Goal: Information Seeking & Learning: Check status

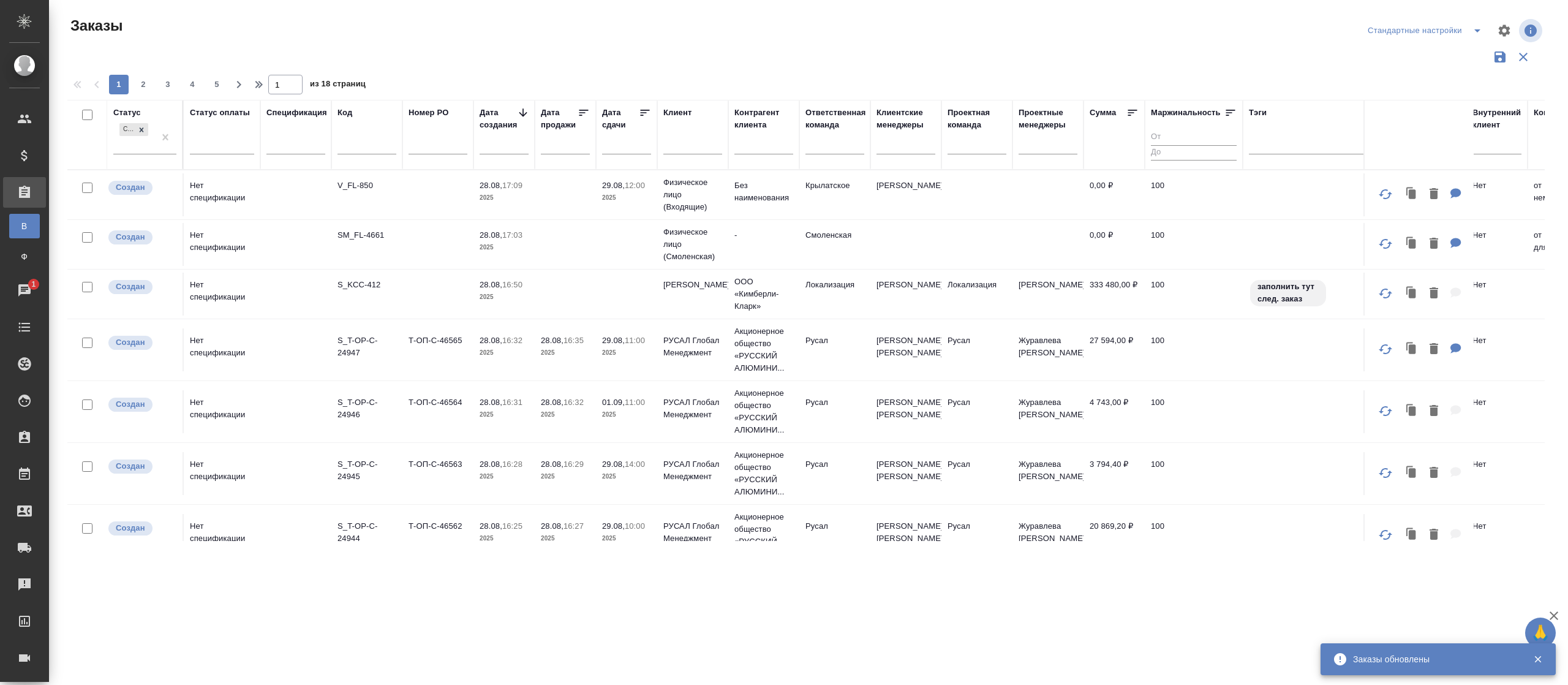
scroll to position [317, 0]
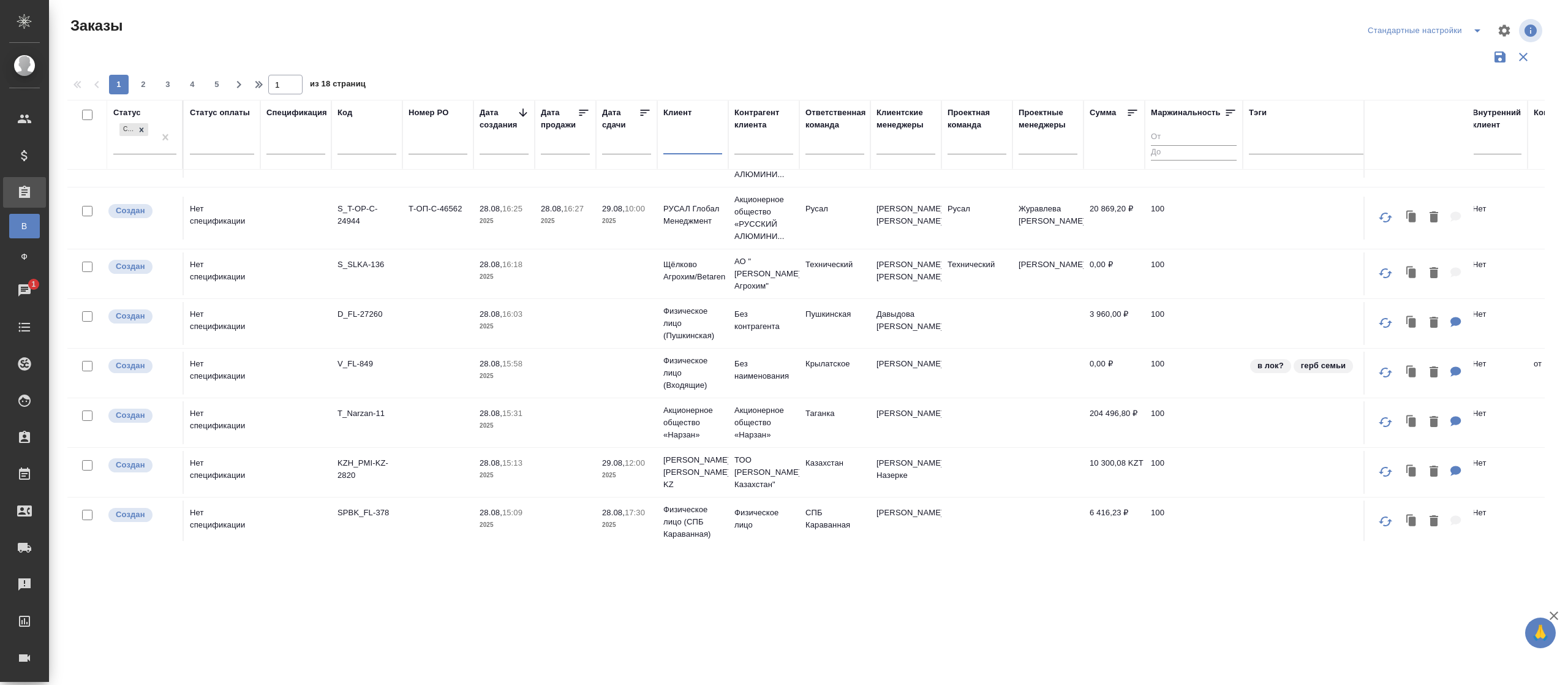
click at [692, 151] on input "text" at bounding box center [693, 147] width 59 height 15
type input "h"
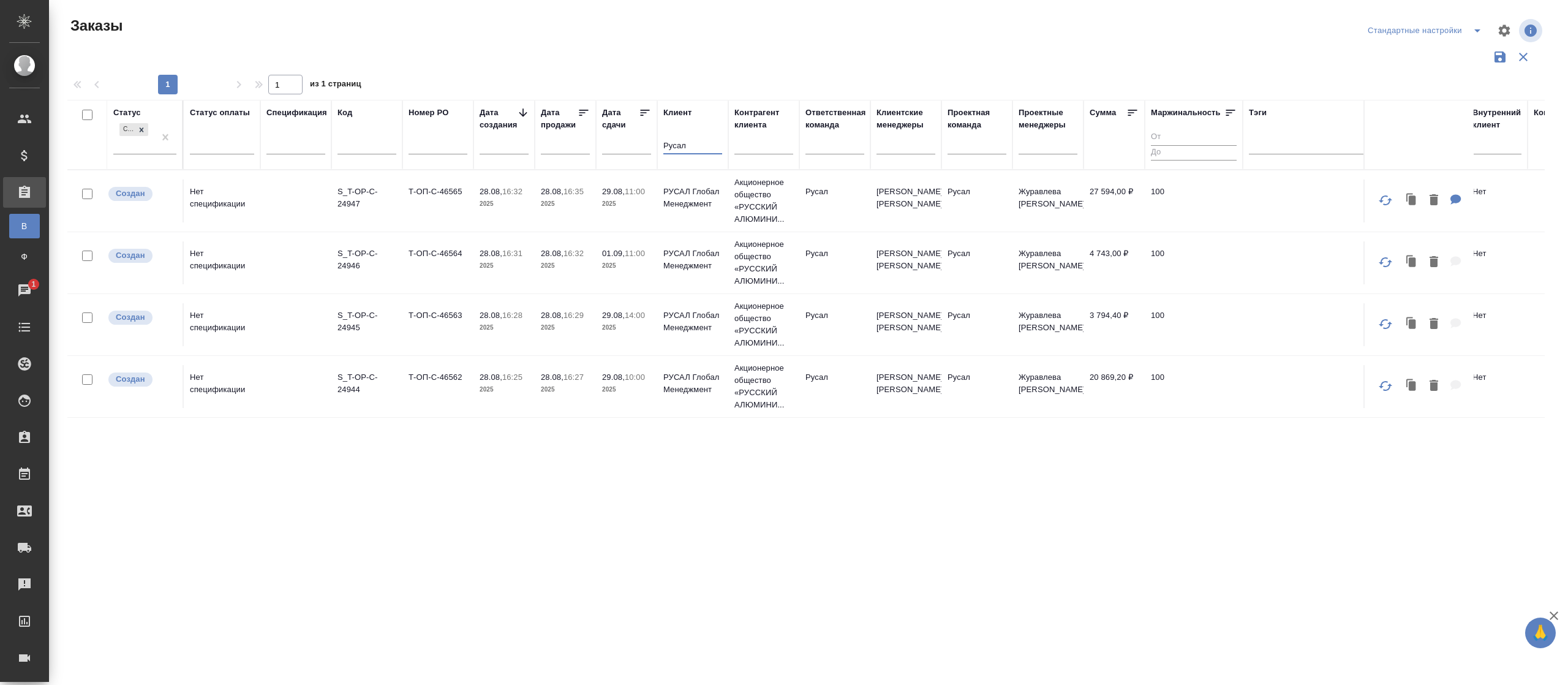
scroll to position [0, 0]
type input "Р"
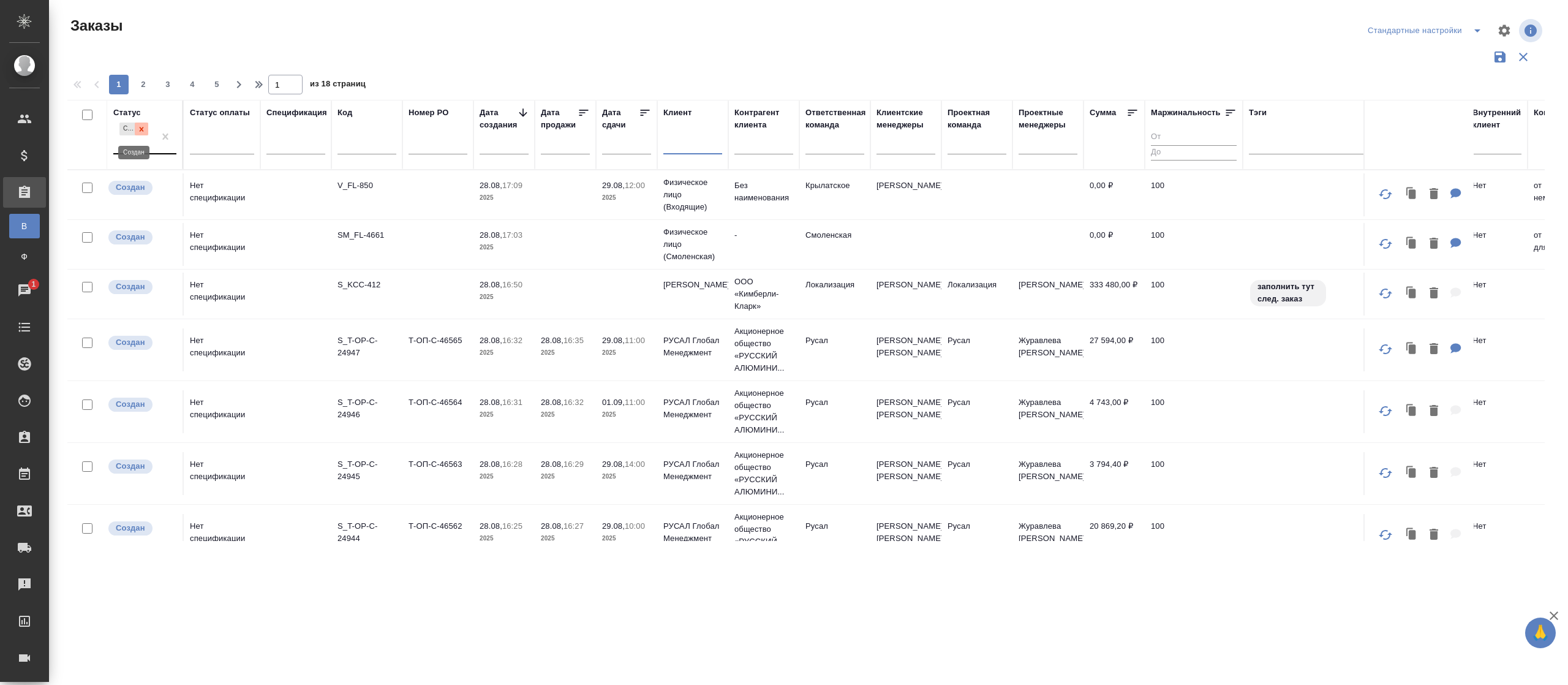
click at [140, 129] on icon at bounding box center [141, 129] width 8 height 8
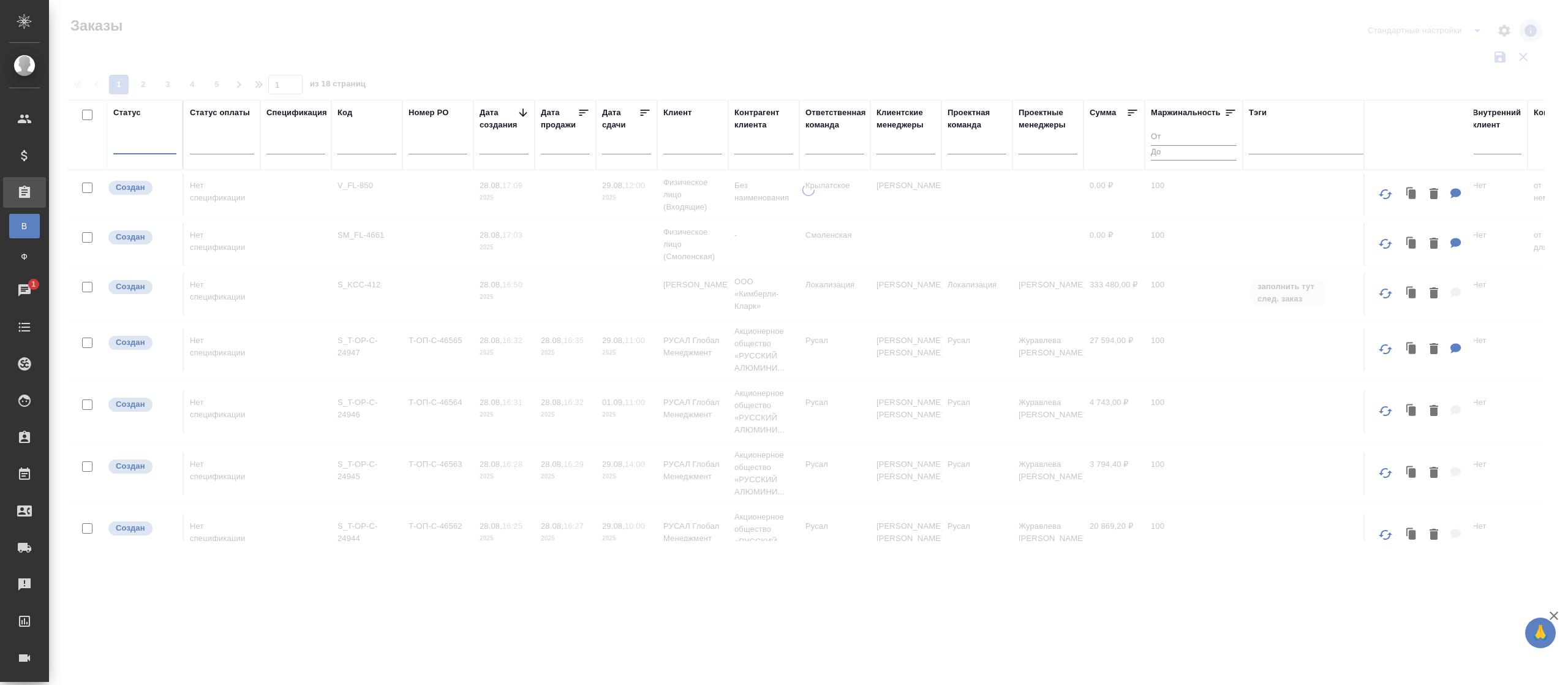
click at [130, 143] on div at bounding box center [145, 142] width 63 height 18
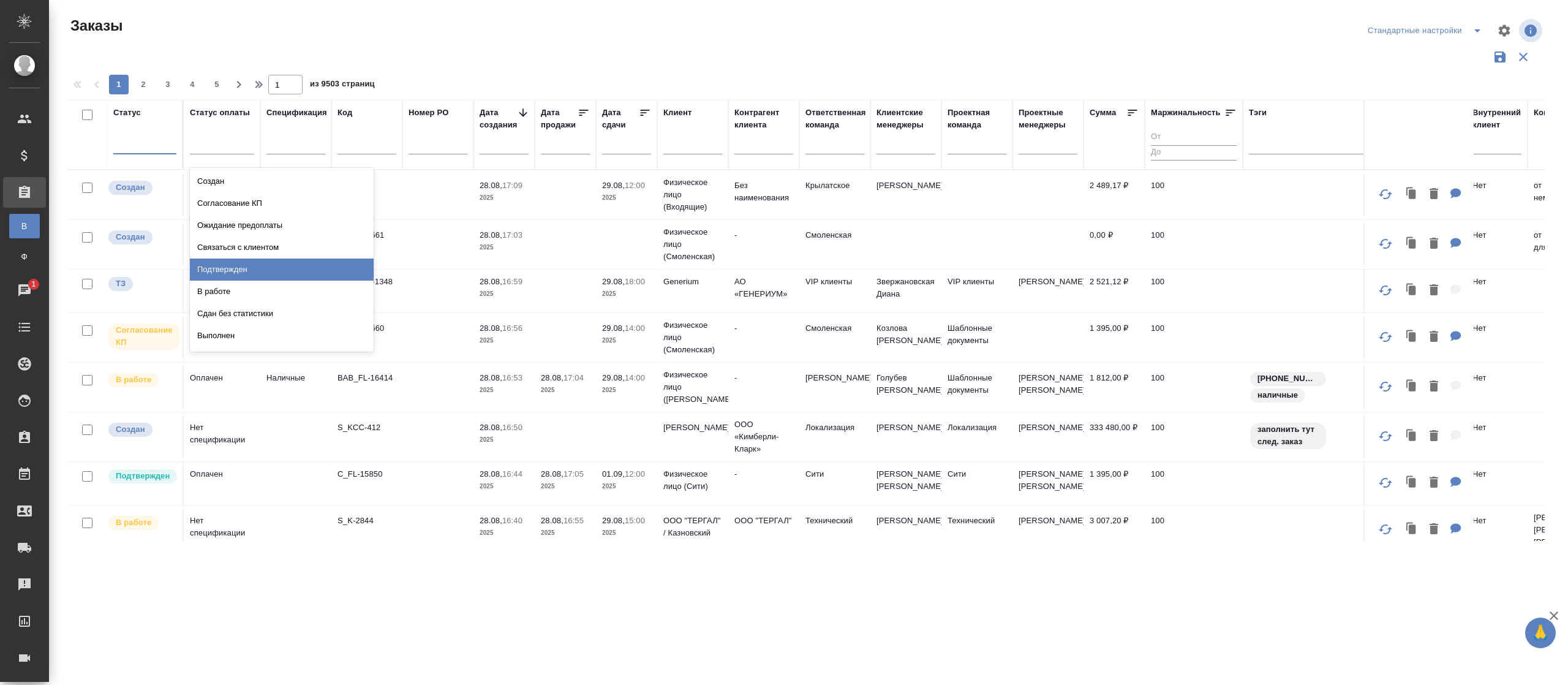
scroll to position [86, 0]
click at [237, 274] on div "Завершен" at bounding box center [282, 272] width 184 height 22
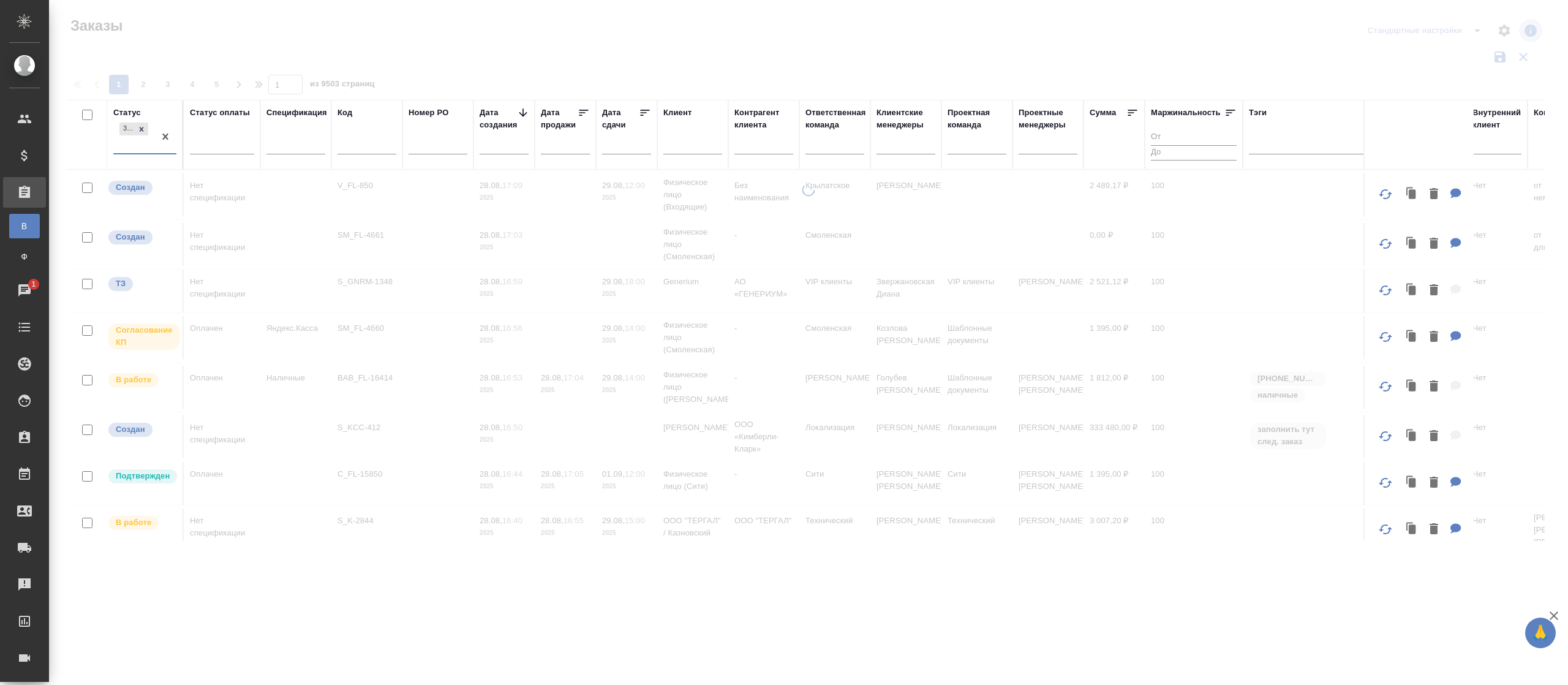
click at [124, 139] on div "Завершен" at bounding box center [134, 136] width 41 height 33
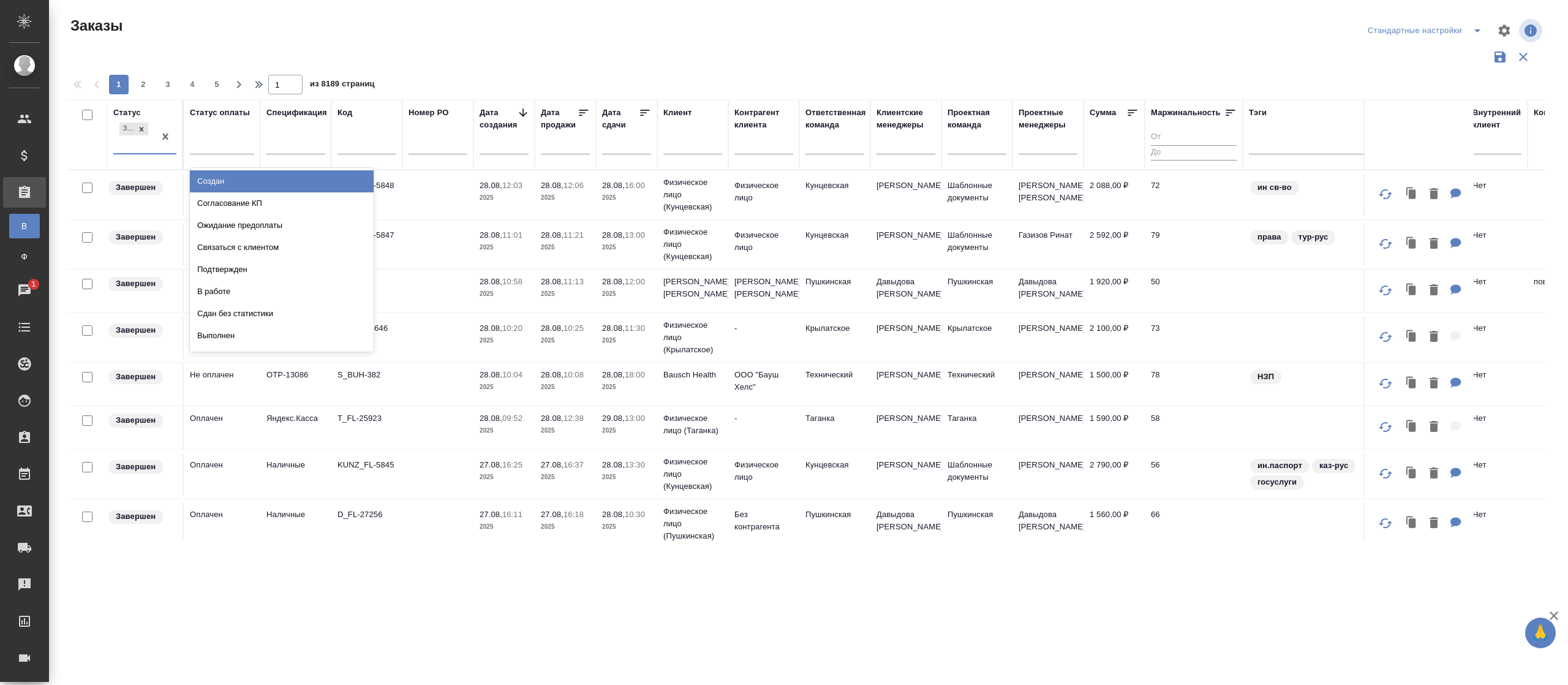
click at [126, 144] on div "Завершен" at bounding box center [134, 136] width 41 height 33
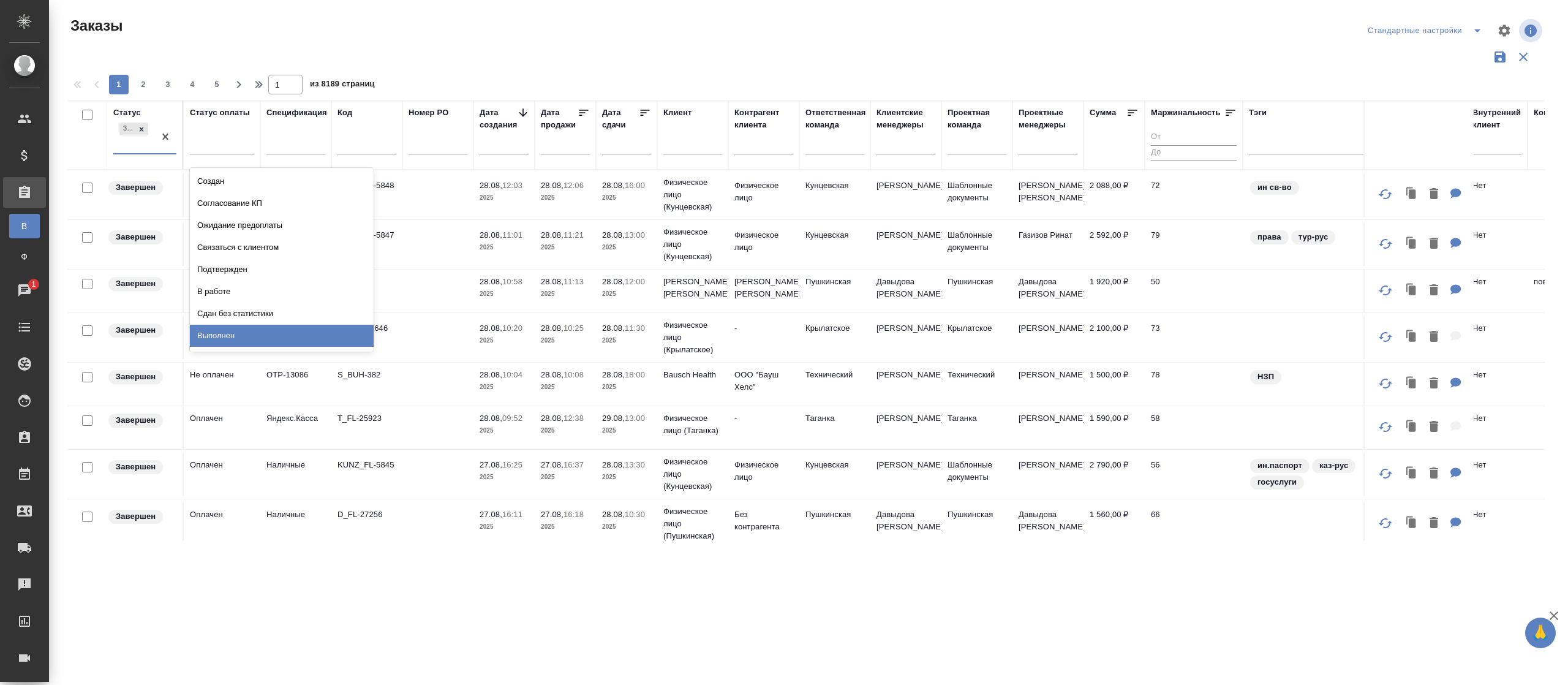
click at [226, 328] on div "Выполнен" at bounding box center [282, 335] width 184 height 22
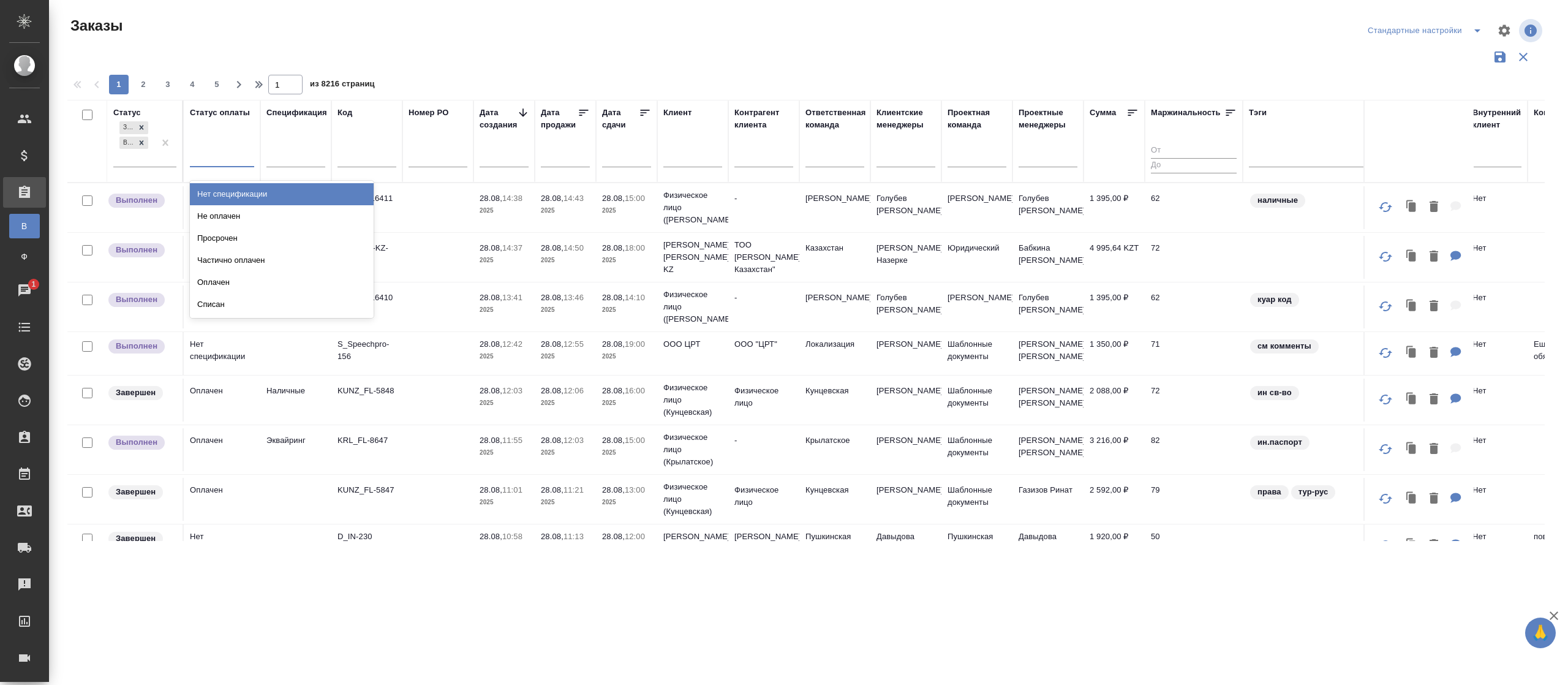
click at [219, 161] on div at bounding box center [222, 155] width 64 height 18
click at [216, 196] on div "Нет спецификации" at bounding box center [282, 194] width 184 height 22
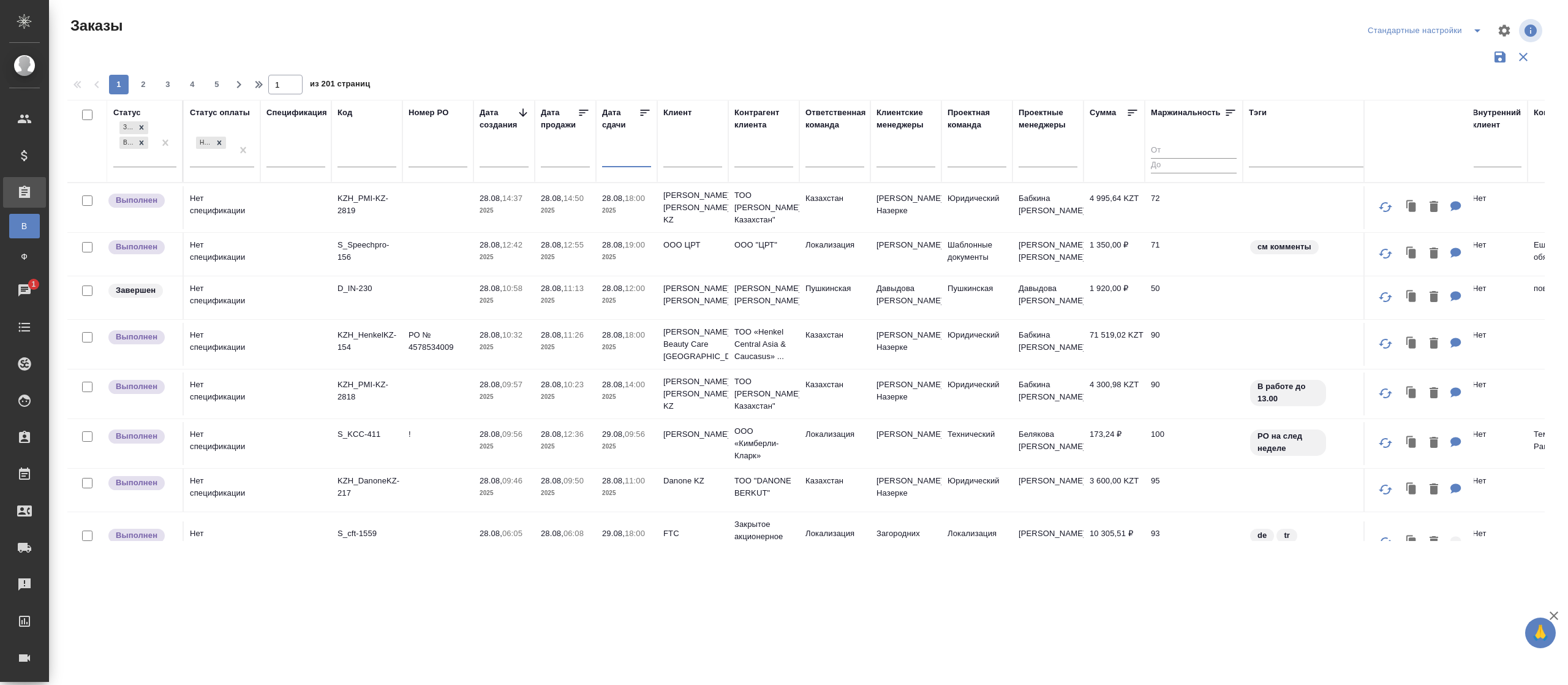
click at [613, 154] on input "text" at bounding box center [630, 157] width 41 height 17
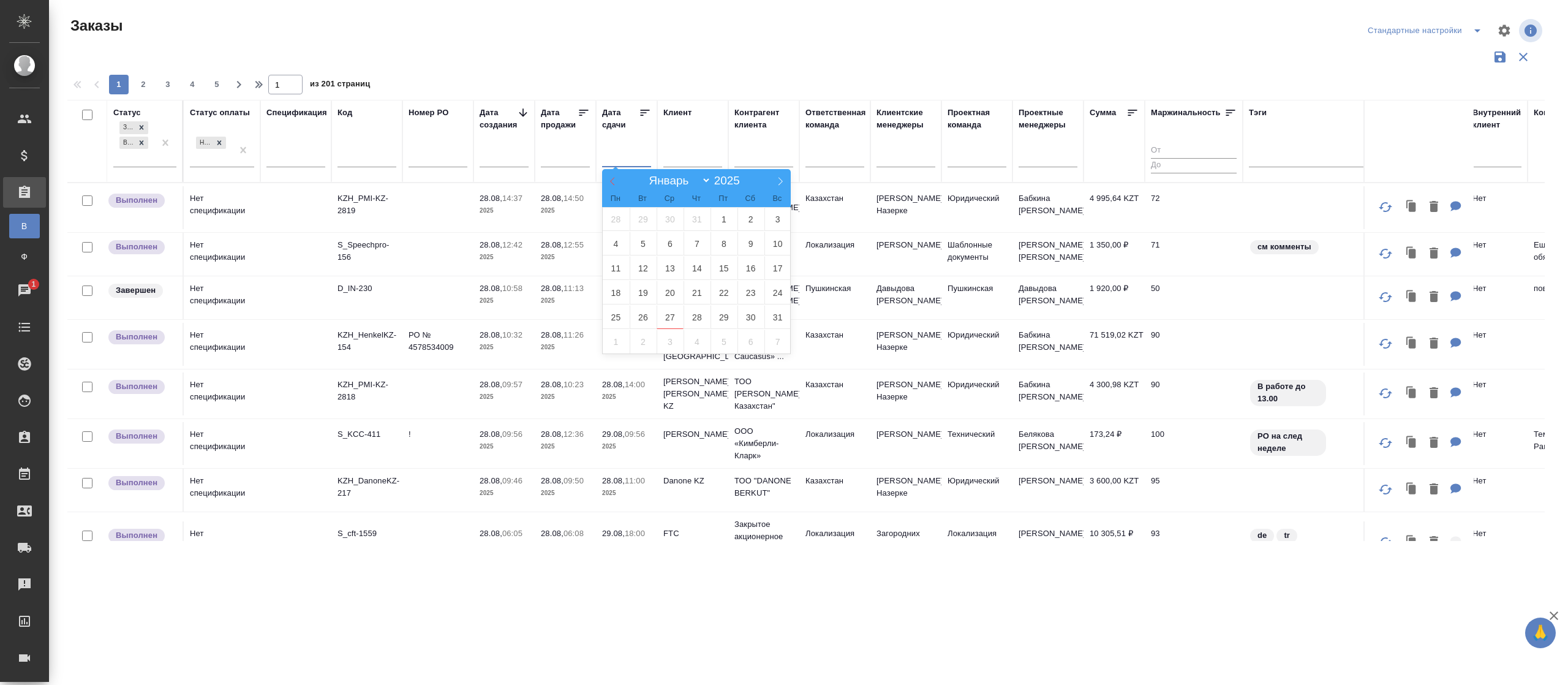
click at [606, 181] on span at bounding box center [612, 179] width 21 height 21
select select "5"
click at [775, 222] on span "1" at bounding box center [778, 218] width 27 height 24
type div "[DATE]T21:00:00.000Z"
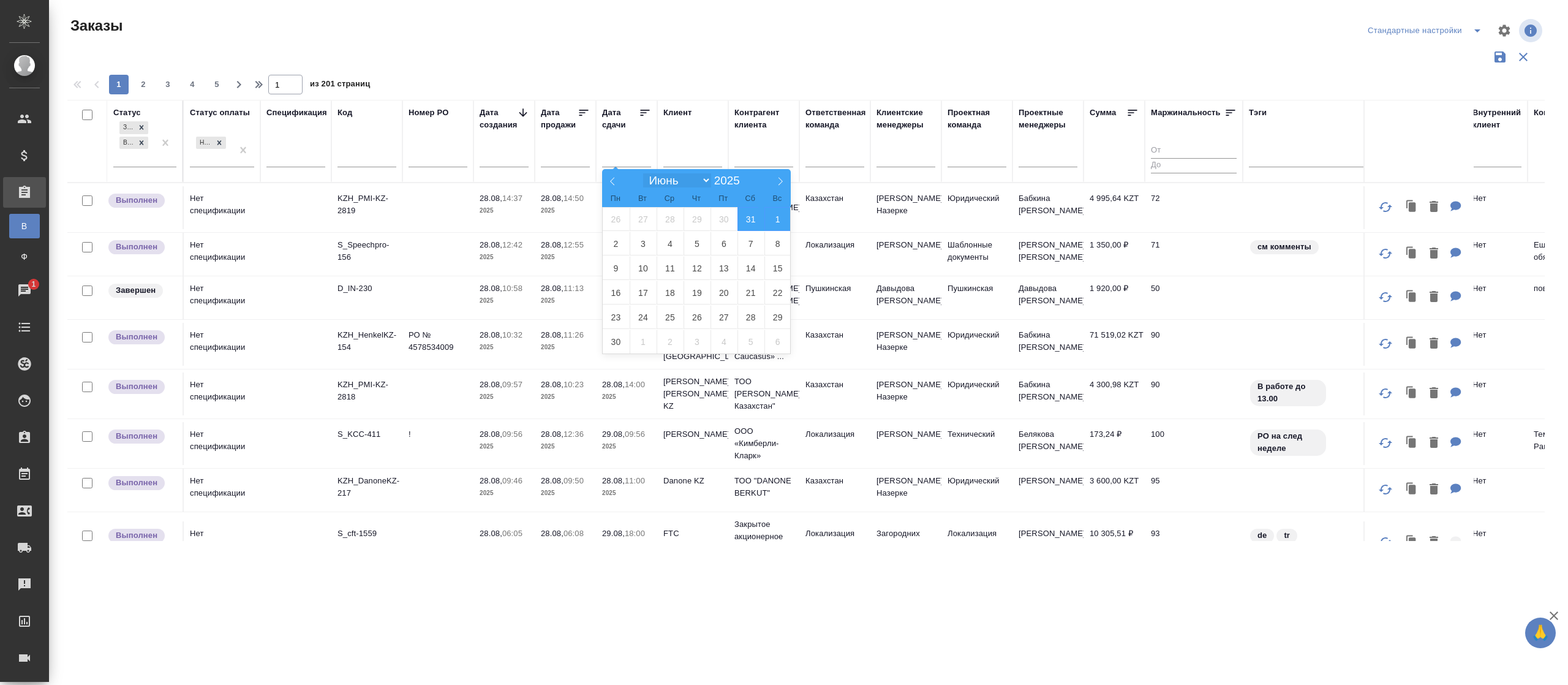
click at [707, 179] on select "[PERSON_NAME] Март Апрель Май Июнь [PERSON_NAME] Сентябрь Октябрь Ноябрь Декабрь" at bounding box center [677, 180] width 67 height 14
select select "7"
click at [643, 173] on select "[PERSON_NAME] Март Апрель Май Июнь [PERSON_NAME] Сентябрь Октябрь Ноябрь Декабрь" at bounding box center [677, 180] width 67 height 14
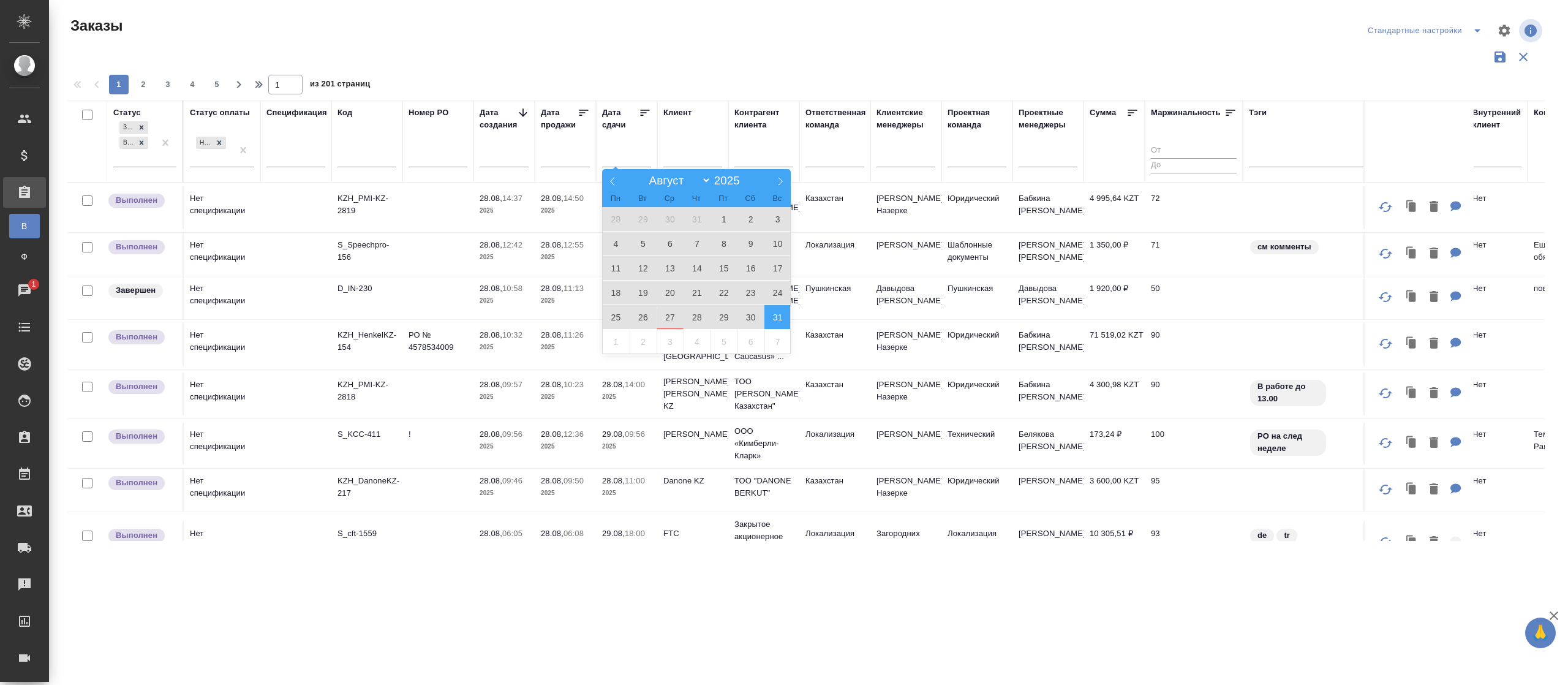
click at [771, 314] on span "31" at bounding box center [778, 316] width 27 height 24
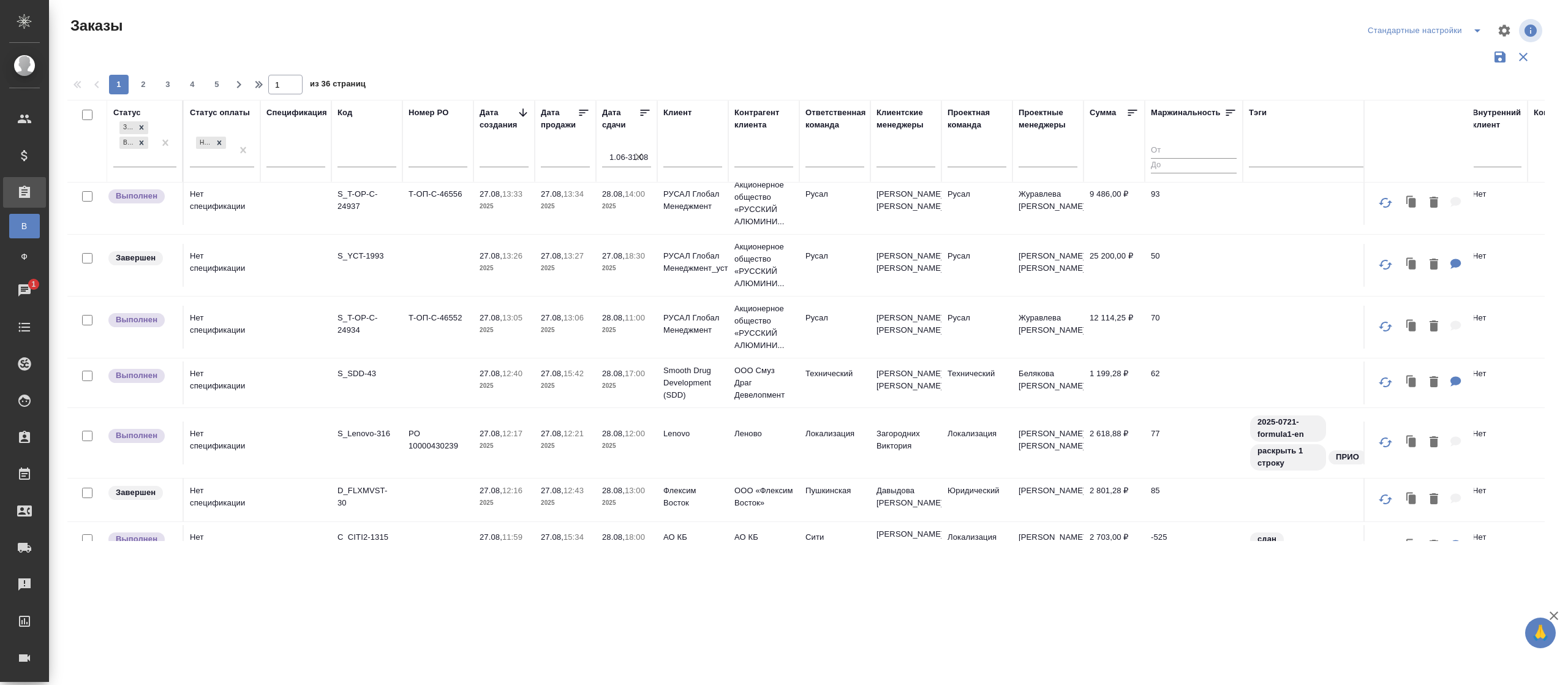
scroll to position [997, 0]
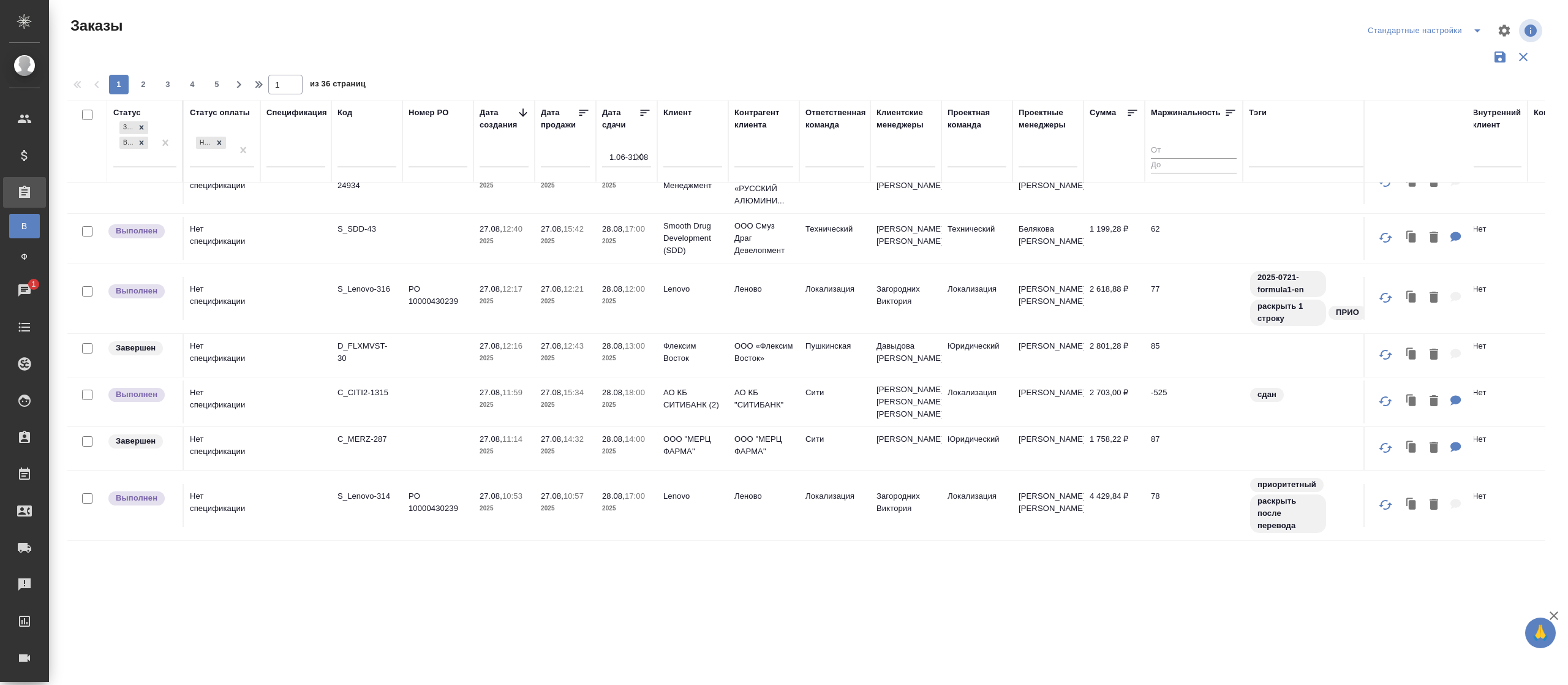
click at [1125, 112] on div "Сумма" at bounding box center [1114, 114] width 49 height 16
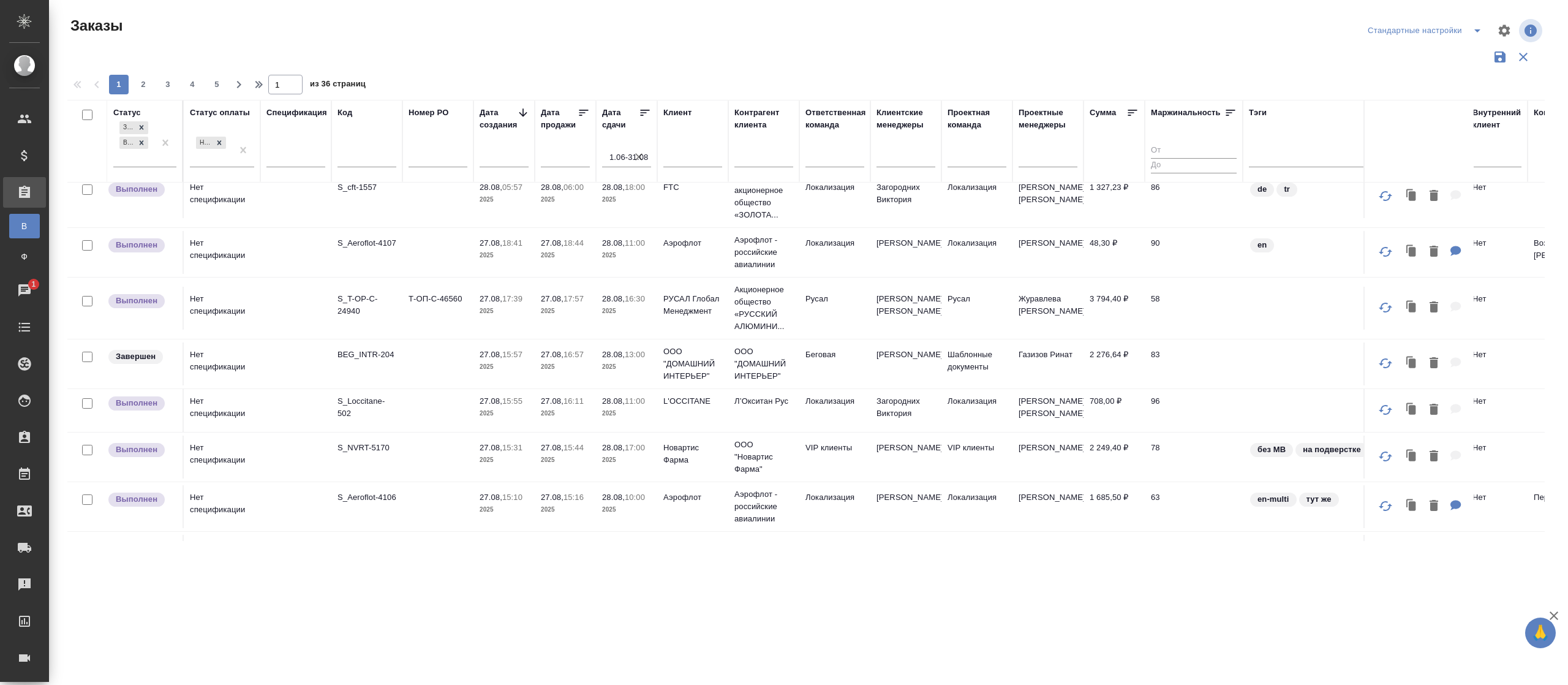
scroll to position [0, 0]
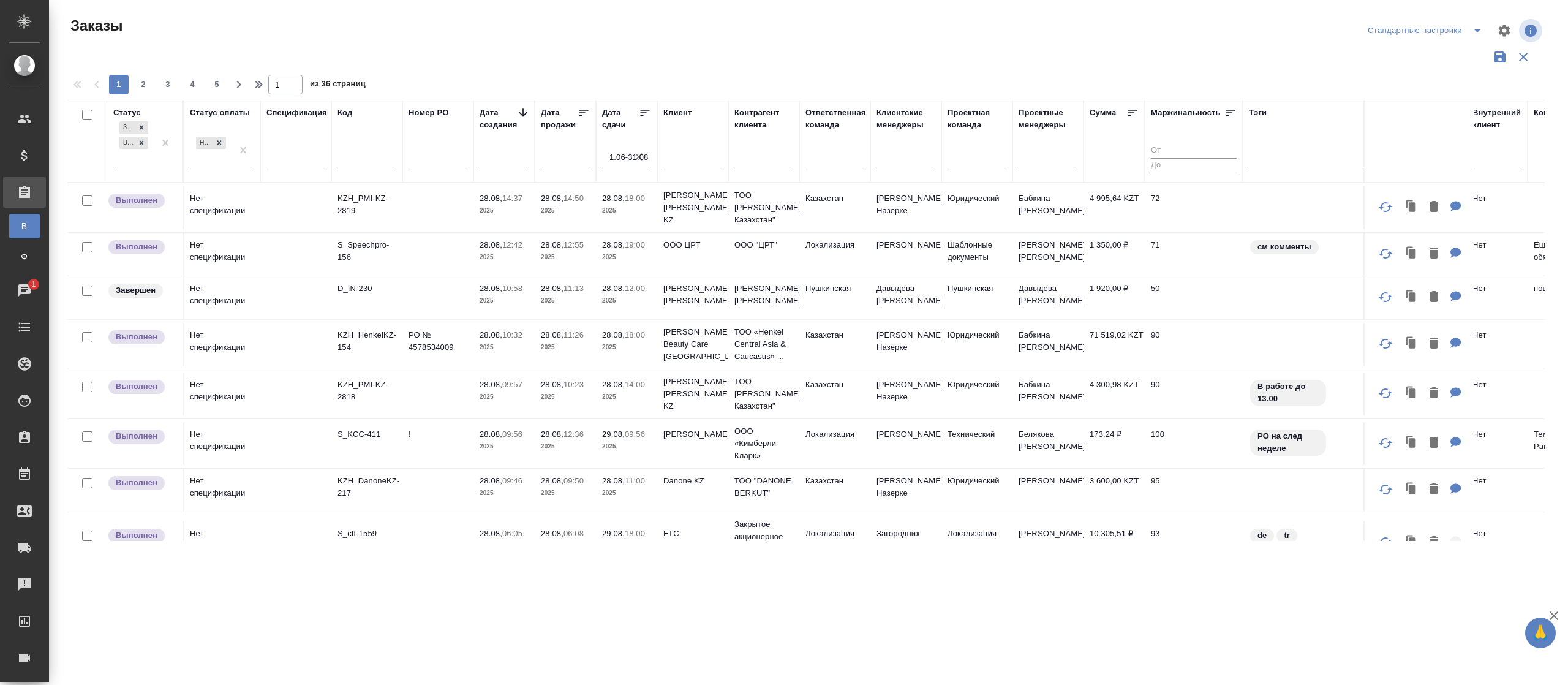
click at [1128, 109] on icon at bounding box center [1133, 113] width 12 height 12
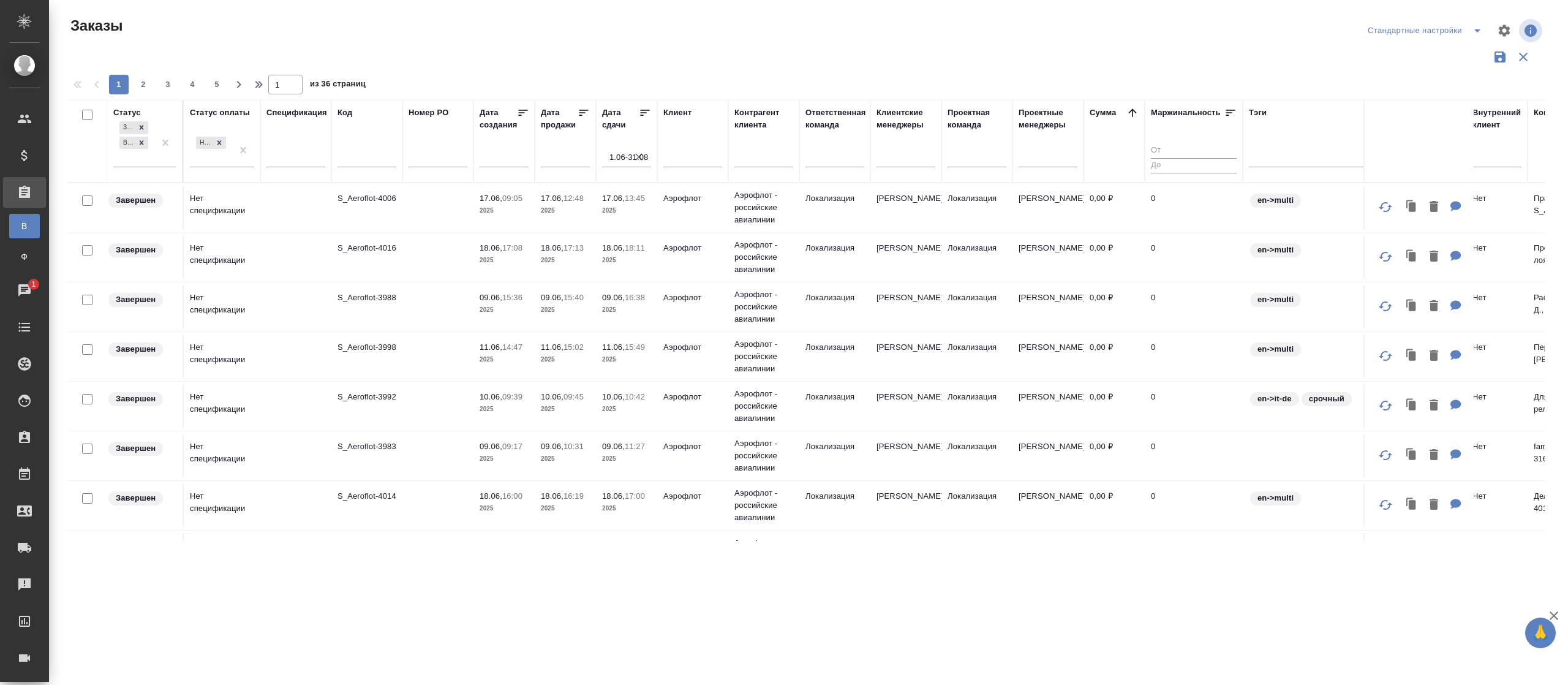
click at [1128, 109] on icon at bounding box center [1133, 113] width 12 height 12
